Goal: Submit feedback/report problem

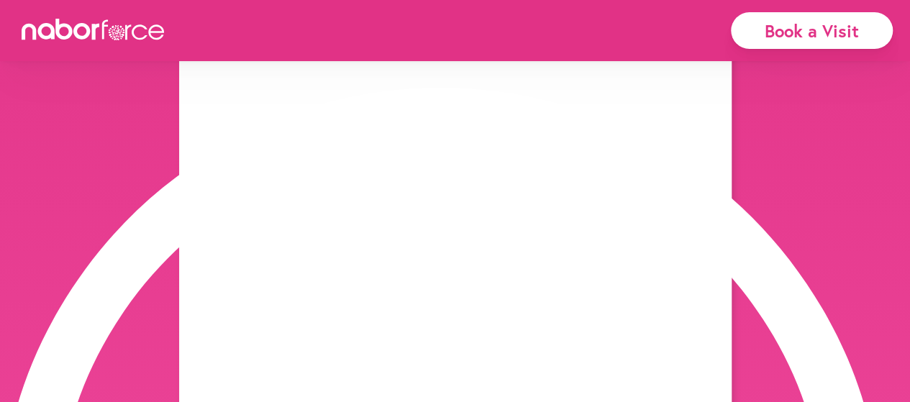
scroll to position [191, 0]
type input "**********"
